Goal: Communication & Community: Share content

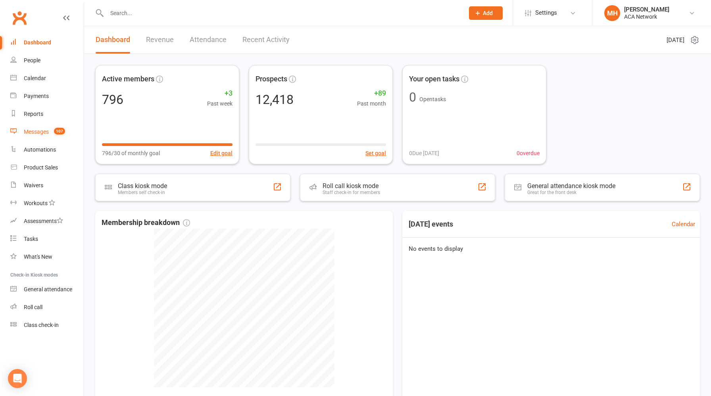
click at [36, 133] on div "Messages" at bounding box center [36, 131] width 25 height 6
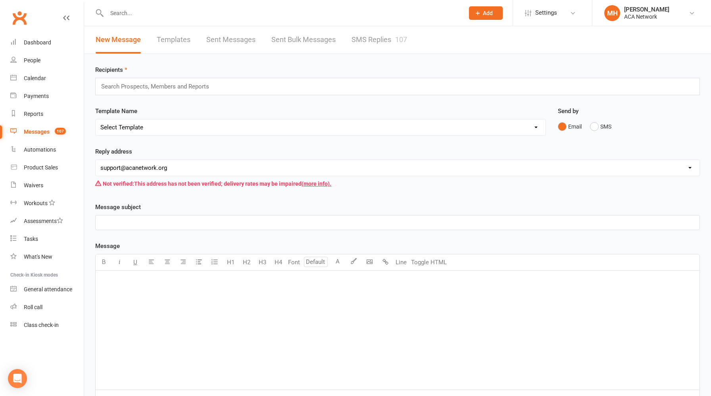
click at [179, 42] on link "Templates" at bounding box center [174, 39] width 34 height 27
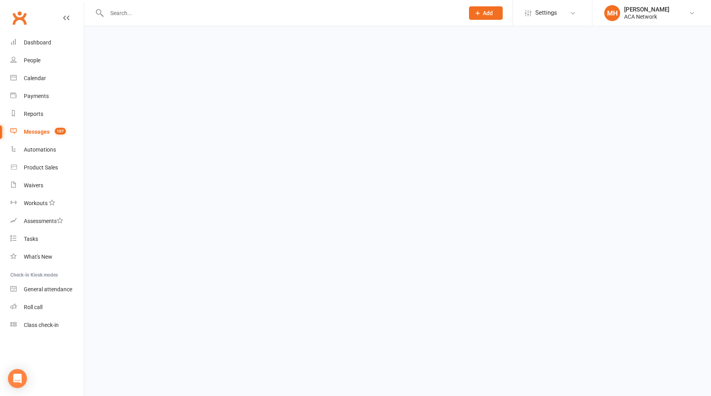
select select "grid"
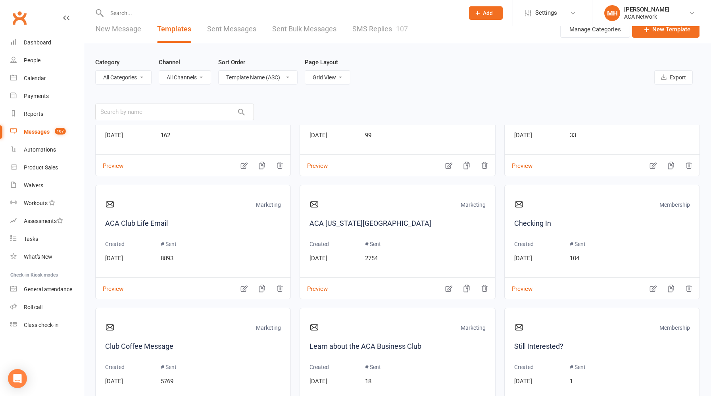
scroll to position [19, 0]
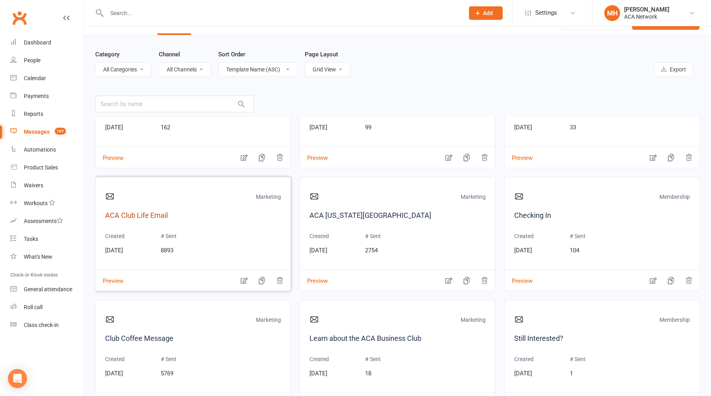
click at [157, 217] on link "ACA Club Life Email" at bounding box center [193, 215] width 176 height 11
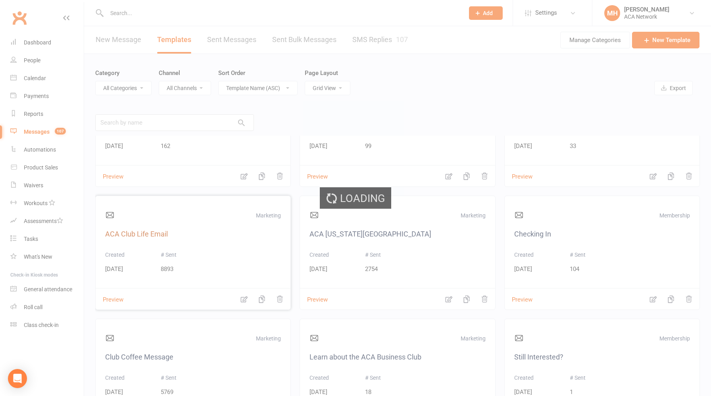
select select "9955"
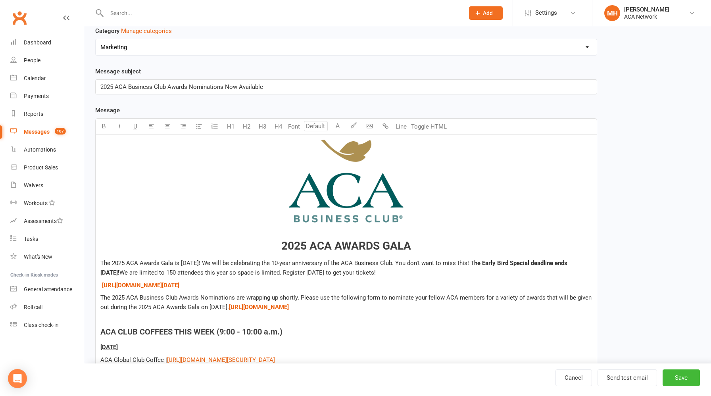
scroll to position [41, 0]
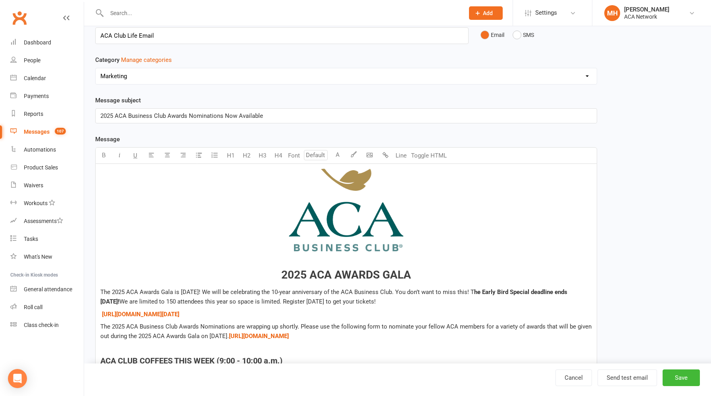
click at [41, 132] on div "Messages" at bounding box center [37, 131] width 26 height 6
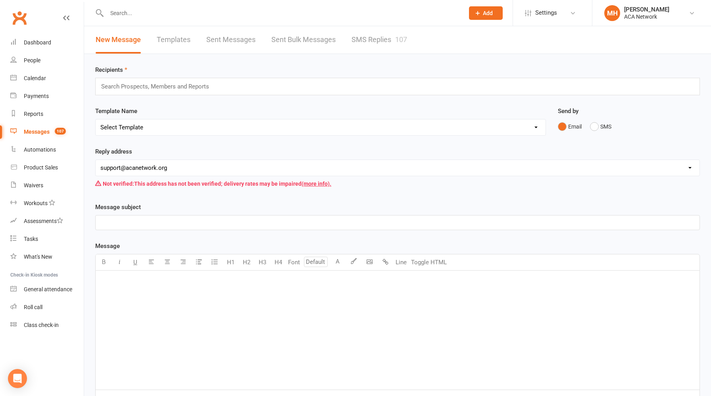
click at [176, 130] on select "Select Template [Email] ACA Club Life Email [Email] ACA [US_STATE][GEOGRAPHIC_D…" at bounding box center [321, 127] width 450 height 16
click at [96, 119] on select "Select Template [Email] ACA Club Life Email [Email] ACA [US_STATE][GEOGRAPHIC_D…" at bounding box center [321, 127] width 450 height 16
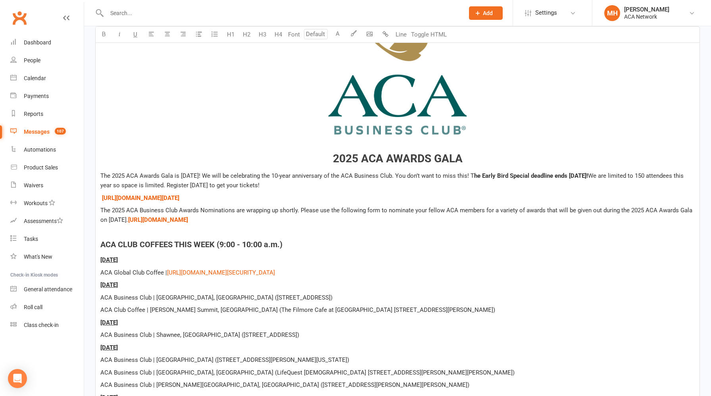
scroll to position [257, 0]
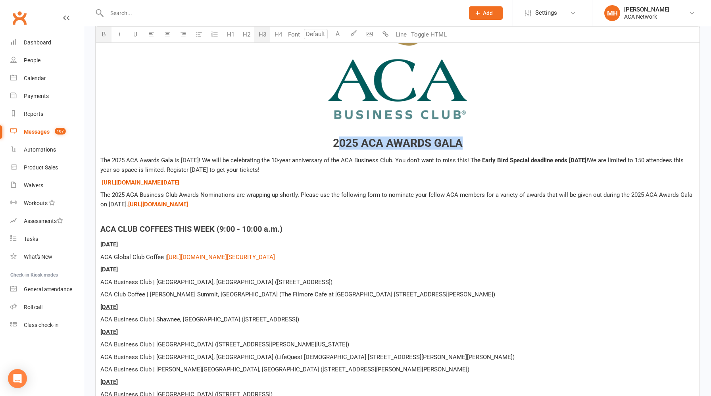
drag, startPoint x: 472, startPoint y: 141, endPoint x: 340, endPoint y: 141, distance: 131.6
click at [340, 141] on h3 "﻿ 2025 ACA AWARDS GALA" at bounding box center [397, 82] width 594 height 133
click at [194, 147] on h3 "﻿ 2025 ACA AWARDS GALA" at bounding box center [397, 82] width 594 height 133
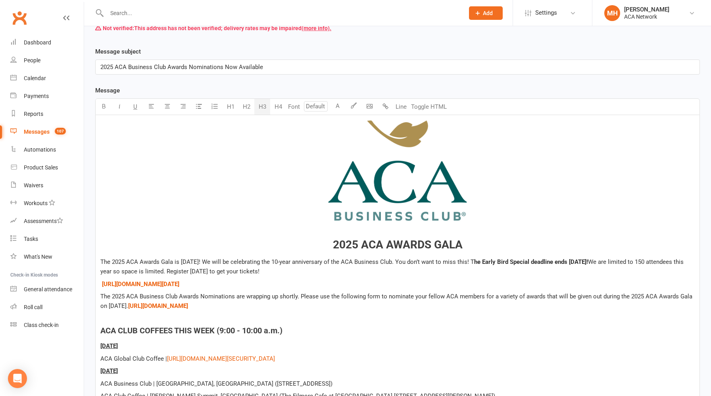
scroll to position [0, 0]
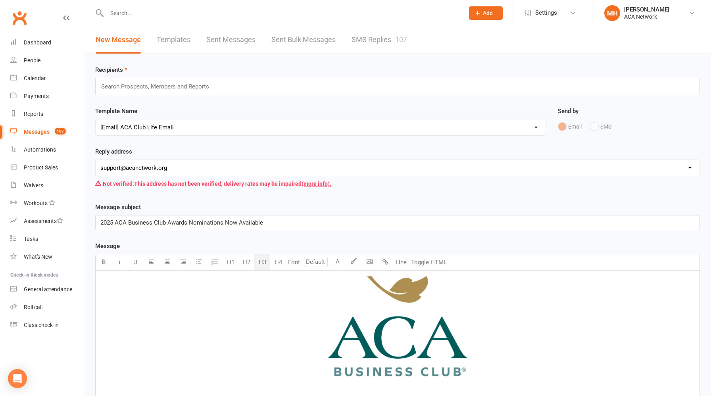
click at [180, 127] on select "Select Template [Email] ACA Club Life Email [Email] ACA [US_STATE][GEOGRAPHIC_D…" at bounding box center [321, 127] width 450 height 16
click at [96, 119] on select "Select Template [Email] ACA Club Life Email [Email] ACA [US_STATE][GEOGRAPHIC_D…" at bounding box center [321, 127] width 450 height 16
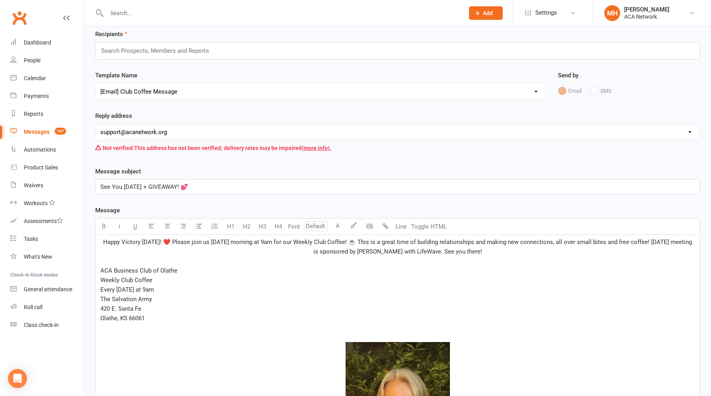
scroll to position [0, 0]
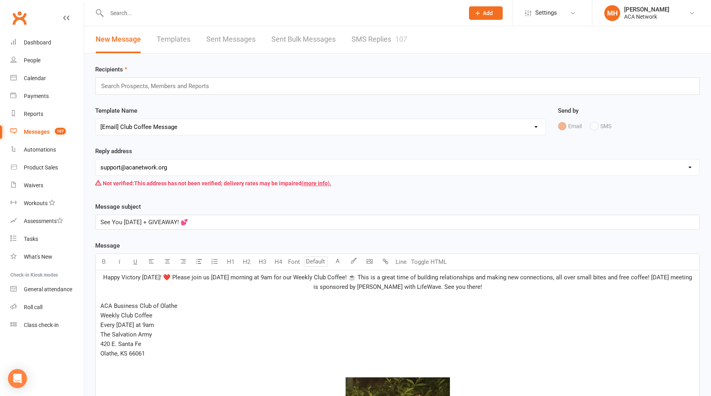
click at [190, 130] on select "Select Template [Email] ACA Club Life Email [Email] ACA [US_STATE][GEOGRAPHIC_D…" at bounding box center [321, 127] width 450 height 16
click at [96, 119] on select "Select Template [Email] ACA Club Life Email [Email] ACA [US_STATE][GEOGRAPHIC_D…" at bounding box center [321, 127] width 450 height 16
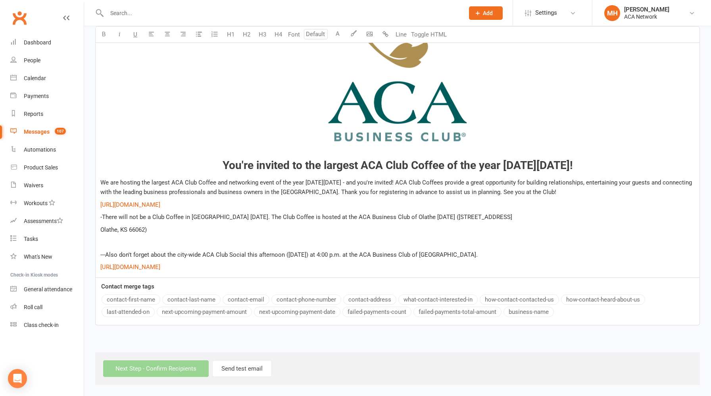
scroll to position [0, 0]
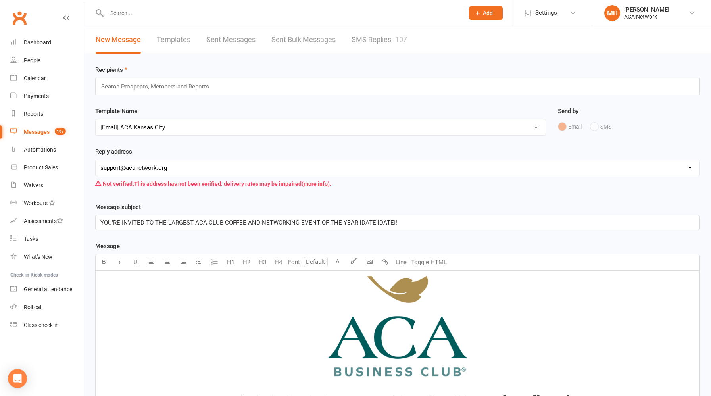
click at [193, 125] on select "Select Template [Email] ACA Club Life Email [Email] ACA [US_STATE][GEOGRAPHIC_D…" at bounding box center [321, 127] width 450 height 16
select select "0"
click at [96, 119] on select "Select Template [Email] ACA Club Life Email [Email] ACA [US_STATE][GEOGRAPHIC_D…" at bounding box center [321, 127] width 450 height 16
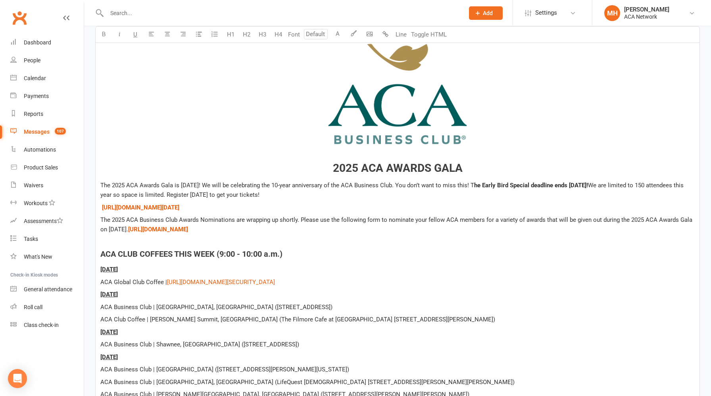
scroll to position [239, 0]
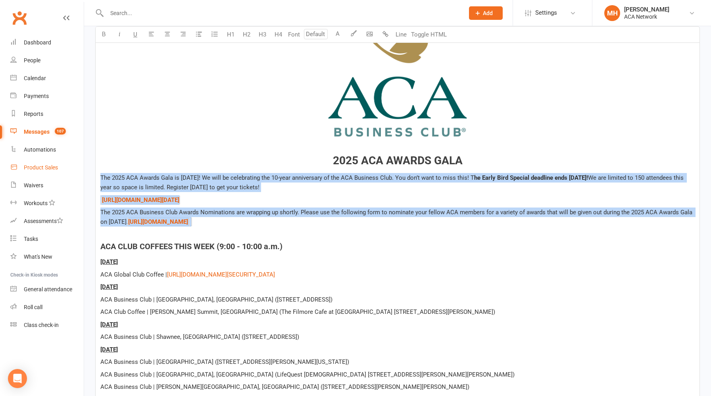
drag, startPoint x: 263, startPoint y: 223, endPoint x: 82, endPoint y: 176, distance: 187.6
click at [82, 176] on ui-view "Prospect Member Non-attending contact Class / event Appointment Task Membership…" at bounding box center [355, 146] width 711 height 767
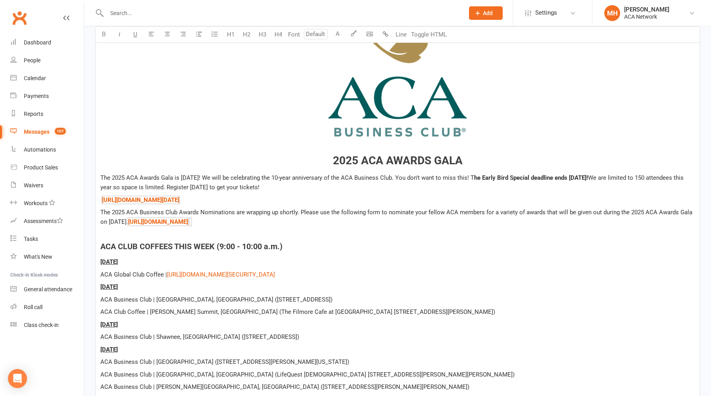
click at [193, 230] on p at bounding box center [397, 235] width 594 height 10
click at [183, 232] on p at bounding box center [397, 235] width 594 height 10
click at [219, 231] on p at bounding box center [397, 235] width 594 height 10
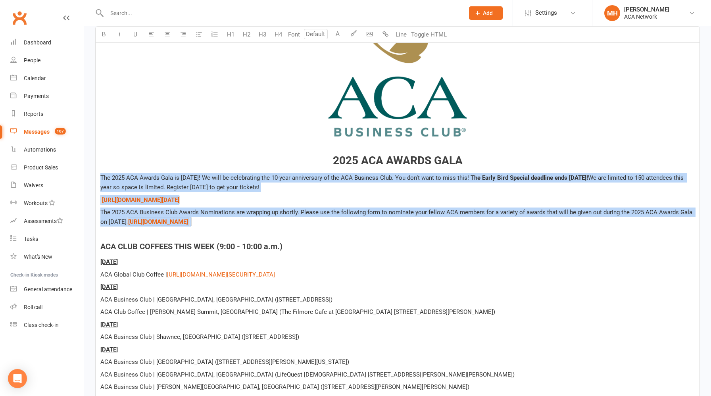
drag, startPoint x: 261, startPoint y: 221, endPoint x: 92, endPoint y: 168, distance: 177.8
click at [92, 168] on div "Message subject 2025 ACA Business Club Awards Nominations Now Available Message…" at bounding box center [397, 222] width 616 height 518
copy div "The 2025 ACA Awards Gala is [DATE]! We will be celebrating the 10-year annivers…"
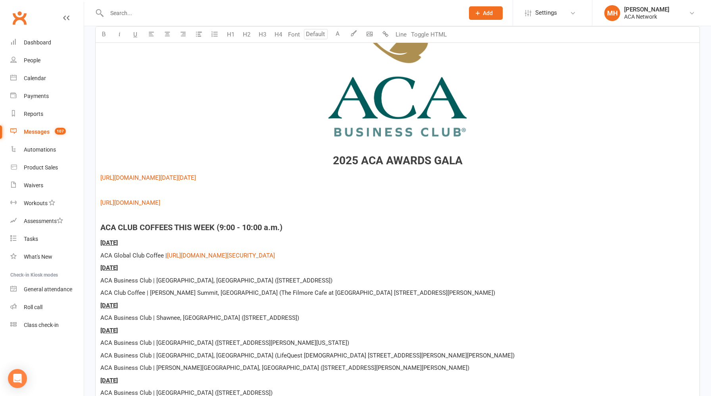
click at [99, 175] on div "﻿ 2025 ACA AWARDS GALA ﻿ $ [URL][DOMAIN_NAME][DATE][DATE] $ ﻿ ﻿ $ ﻿ $ ﻿ ﻿ $ [UR…" at bounding box center [397, 217] width 603 height 372
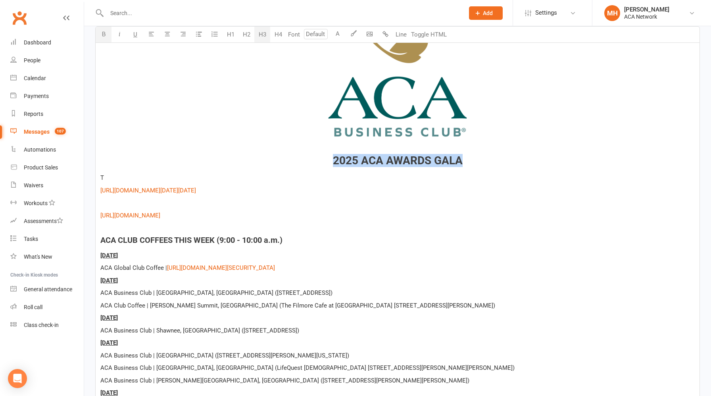
drag, startPoint x: 468, startPoint y: 160, endPoint x: 327, endPoint y: 157, distance: 140.8
click at [327, 157] on h3 "﻿ 2025 ACA AWARDS GALA" at bounding box center [397, 99] width 594 height 133
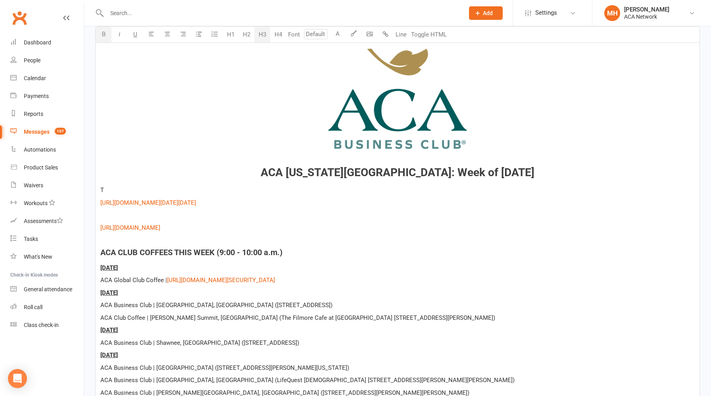
click at [119, 191] on p "T" at bounding box center [397, 190] width 594 height 10
click at [121, 188] on span "Two big events that you don't want to miss this week~!" at bounding box center [173, 189] width 146 height 7
click at [366, 170] on span "ACA [US_STATE][GEOGRAPHIC_DATA]: Week of [DATE]" at bounding box center [397, 172] width 274 height 13
click at [154, 190] on span "You and your guests events that you don't want to miss this week~!" at bounding box center [190, 189] width 180 height 7
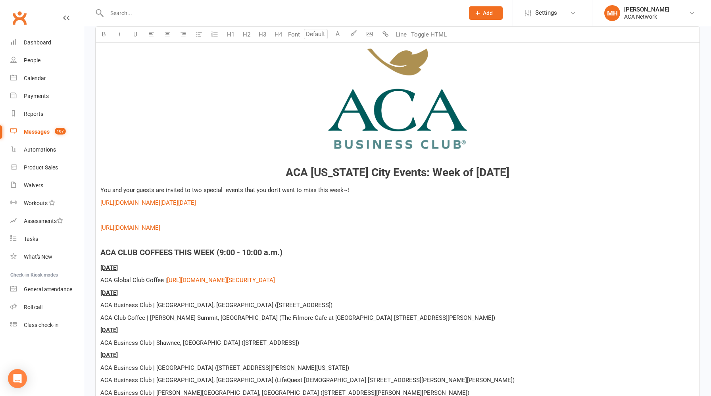
drag, startPoint x: 241, startPoint y: 191, endPoint x: 244, endPoint y: 188, distance: 4.5
click at [241, 190] on span "You and your guests are invited to two special events that you don't want to mi…" at bounding box center [224, 189] width 249 height 7
click at [387, 189] on p "You and your guests are invited to two special events this week that you don't …" at bounding box center [397, 190] width 594 height 10
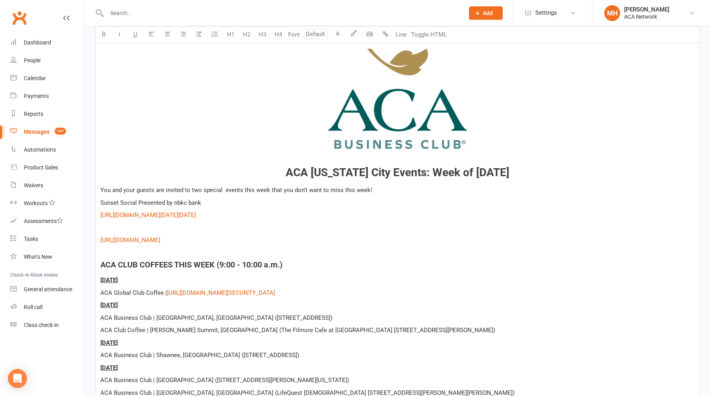
click at [296, 228] on p "﻿ $ ﻿ $ ﻿" at bounding box center [397, 228] width 594 height 10
click at [268, 188] on span "You and your guests are invited to two special events this week that you don't …" at bounding box center [236, 189] width 272 height 7
click at [382, 189] on span "You and your guests are invited to two special events [DATE][DATE] that you don…" at bounding box center [241, 189] width 282 height 7
drag, startPoint x: 211, startPoint y: 203, endPoint x: 79, endPoint y: 200, distance: 132.1
click at [79, 200] on ui-view "Prospect Member Non-attending contact Class / event Appointment Task Membership…" at bounding box center [355, 155] width 711 height 785
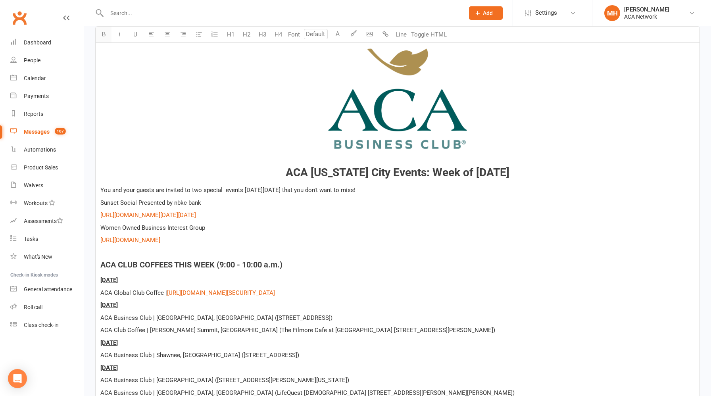
click at [103, 38] on button "button" at bounding box center [104, 35] width 16 height 16
drag, startPoint x: 213, startPoint y: 229, endPoint x: 86, endPoint y: 227, distance: 127.7
click at [86, 227] on div "Recipients Search Prospects, Members and Reports Template Name Select Template …" at bounding box center [397, 180] width 626 height 733
click at [108, 34] on button "button" at bounding box center [104, 35] width 16 height 16
click at [232, 226] on p "Women Owned Business Interest Group $ ﻿ $ ﻿" at bounding box center [397, 228] width 594 height 10
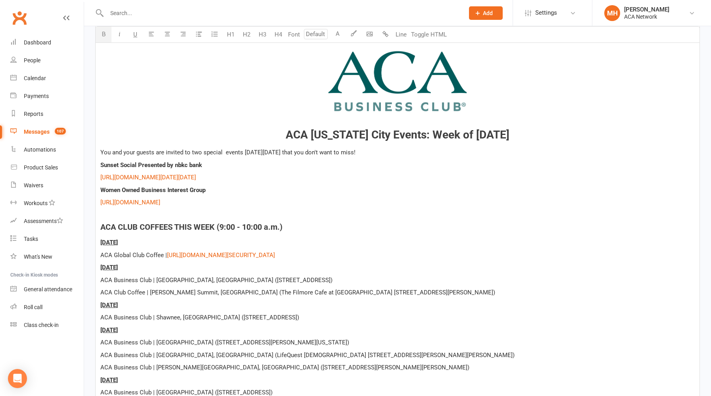
scroll to position [276, 0]
click at [344, 134] on span "ACA [US_STATE] City Events: Week of [DATE]" at bounding box center [397, 135] width 224 height 13
click at [291, 211] on p at bounding box center [397, 216] width 594 height 10
click at [393, 136] on span "ACA [US_STATE] City Events: Week of [DATE]" at bounding box center [397, 135] width 224 height 13
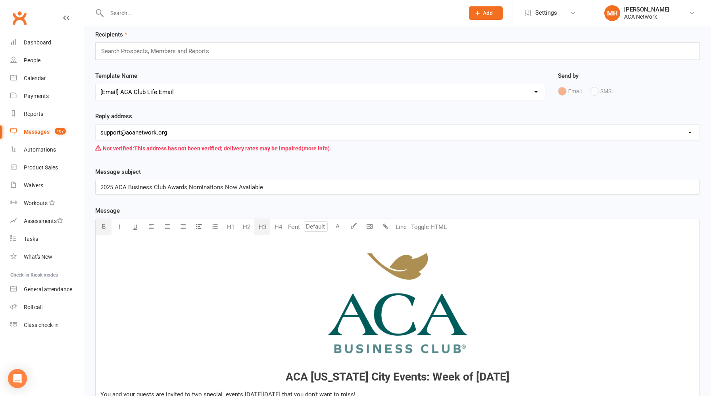
scroll to position [0, 0]
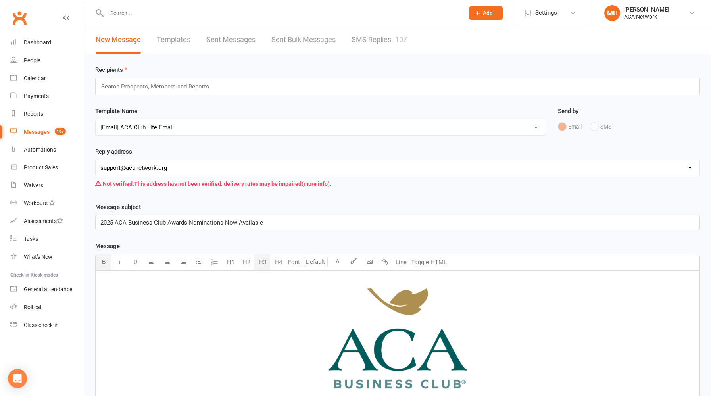
click at [212, 88] on input "text" at bounding box center [158, 86] width 116 height 10
type input "A"
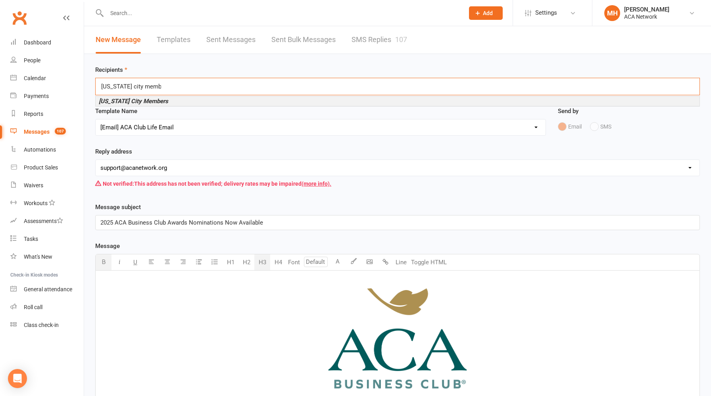
type input "[US_STATE] city members"
click at [154, 102] on em "[US_STATE] City Members" at bounding box center [133, 101] width 69 height 7
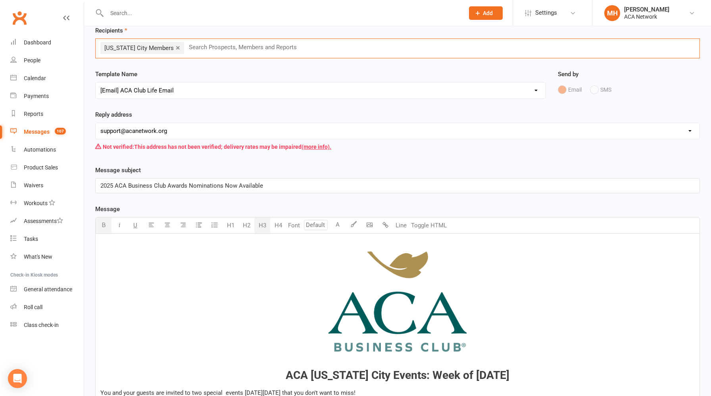
scroll to position [48, 0]
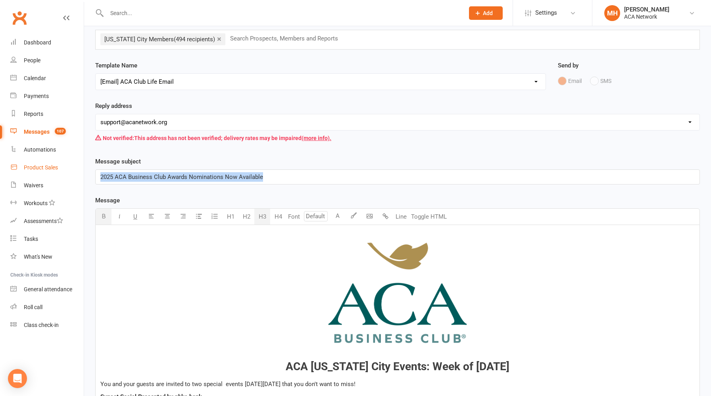
drag, startPoint x: 272, startPoint y: 178, endPoint x: 35, endPoint y: 174, distance: 236.7
click at [35, 174] on ui-view "Prospect Member Non-attending contact Class / event Appointment Task Membership…" at bounding box center [355, 347] width 711 height 787
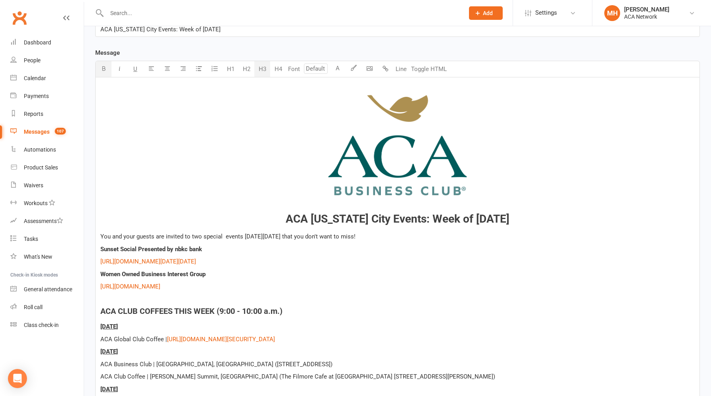
scroll to position [200, 0]
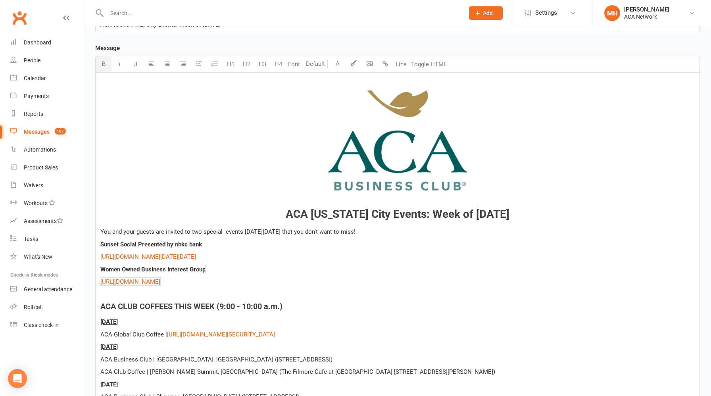
drag, startPoint x: 432, startPoint y: 281, endPoint x: 91, endPoint y: 269, distance: 341.2
click at [91, 269] on div "Message subject ACA [US_STATE] City Events: Week of [DATE] Message Font U H1 H2…" at bounding box center [397, 272] width 616 height 536
copy div "Women Owned Business Interest Group $ ﻿ $ ﻿ ﻿ $ [URL][DOMAIN_NAME]"
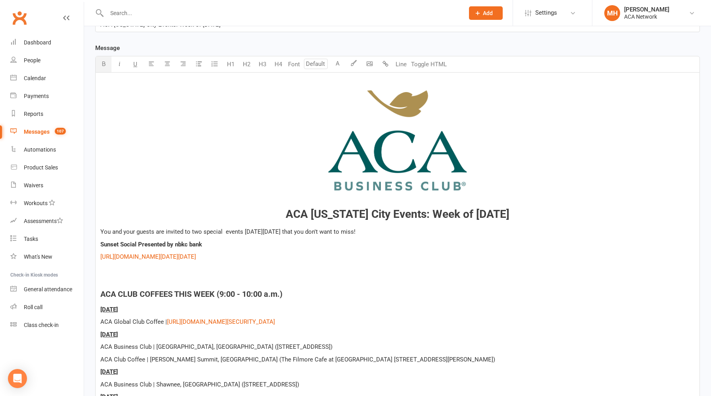
click at [102, 244] on span "Sunset Social Presented by nbkc bank" at bounding box center [151, 244] width 102 height 7
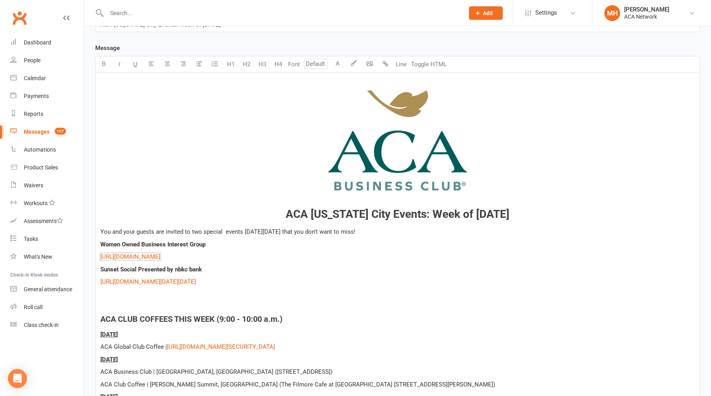
click at [157, 296] on p "﻿ $ ﻿ $ ﻿" at bounding box center [397, 294] width 594 height 10
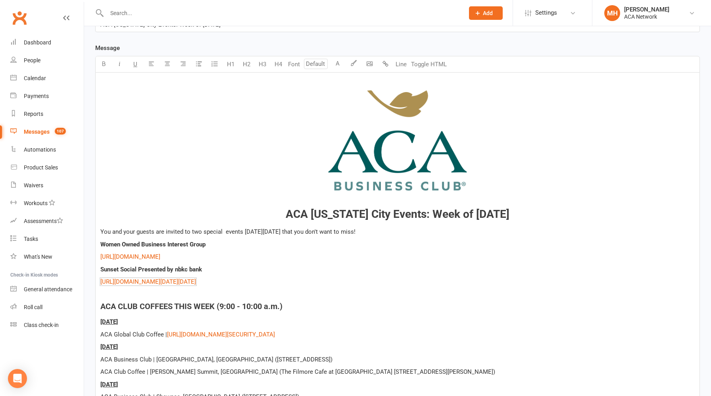
click at [400, 229] on p "You and your guests are invited to two special events [DATE][DATE] that you don…" at bounding box center [397, 232] width 594 height 10
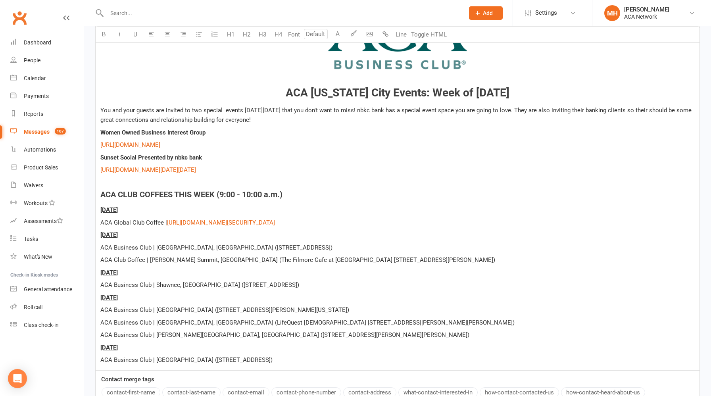
scroll to position [414, 0]
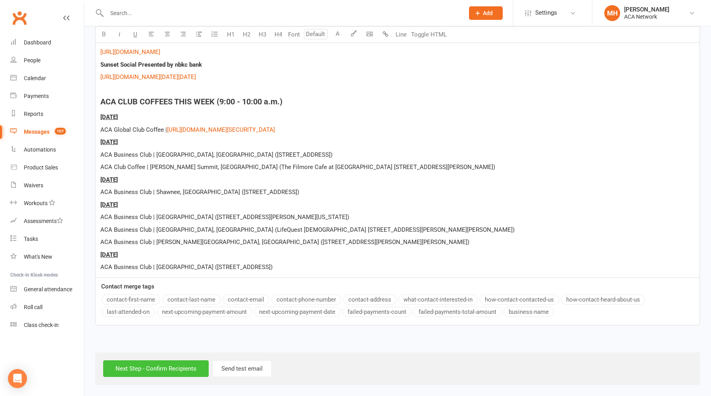
click at [156, 370] on input "Next Step - Confirm Recipients" at bounding box center [155, 368] width 105 height 17
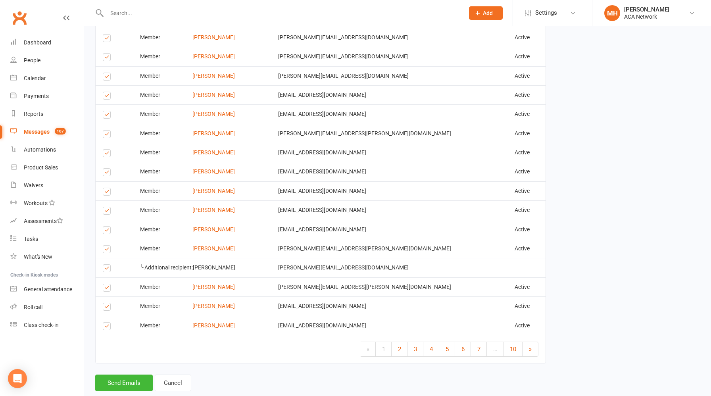
scroll to position [1244, 0]
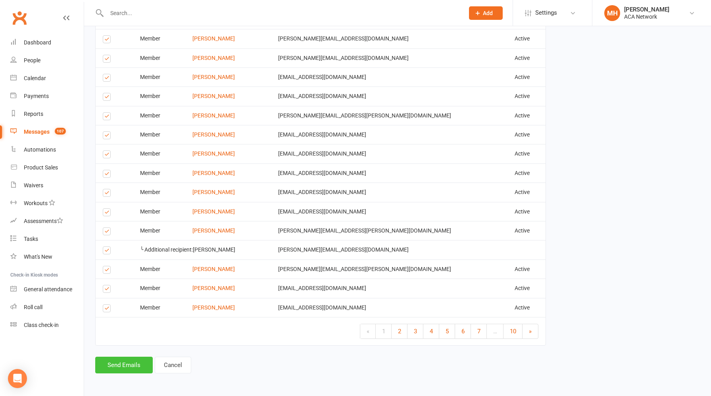
click at [128, 362] on button "Send Emails" at bounding box center [123, 364] width 57 height 17
